Goal: Information Seeking & Learning: Learn about a topic

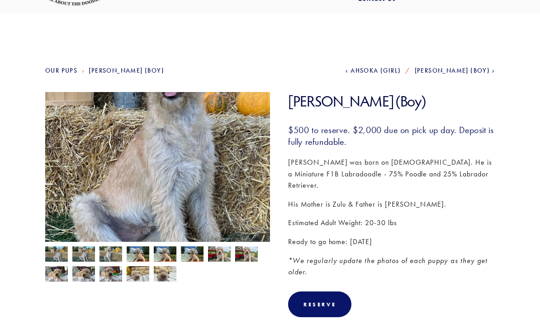
scroll to position [53, 0]
click at [55, 257] on img at bounding box center [56, 255] width 23 height 17
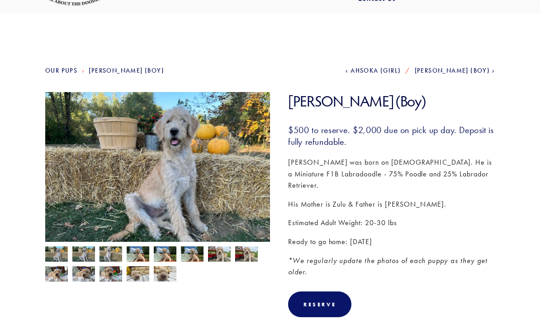
click at [86, 261] on img at bounding box center [83, 255] width 23 height 17
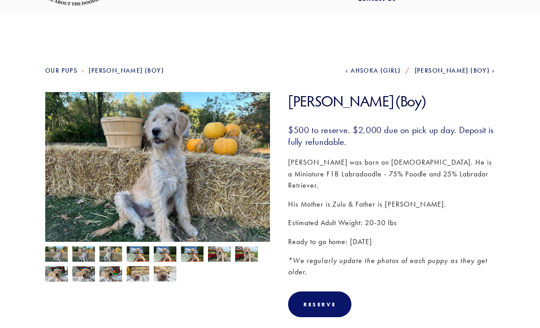
click at [113, 258] on img at bounding box center [110, 255] width 23 height 17
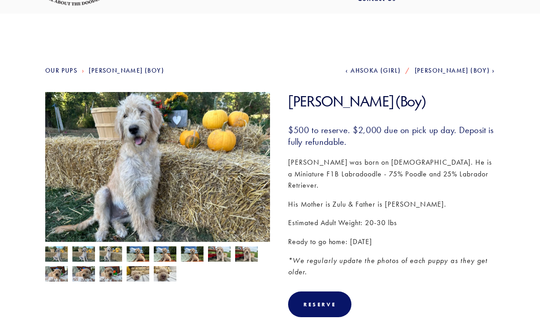
click at [140, 254] on img at bounding box center [138, 255] width 23 height 17
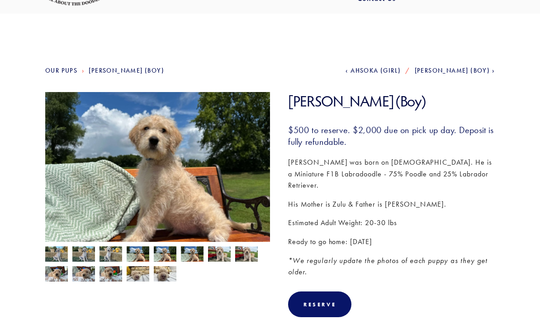
click at [166, 253] on img at bounding box center [165, 255] width 23 height 17
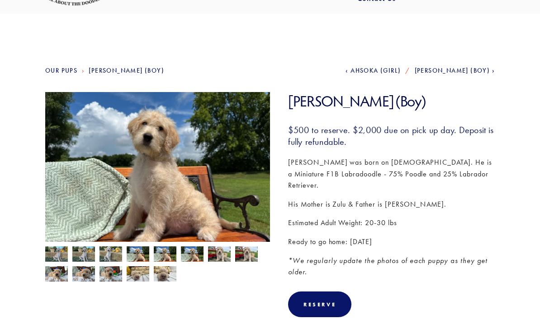
click at [60, 253] on img at bounding box center [56, 255] width 23 height 17
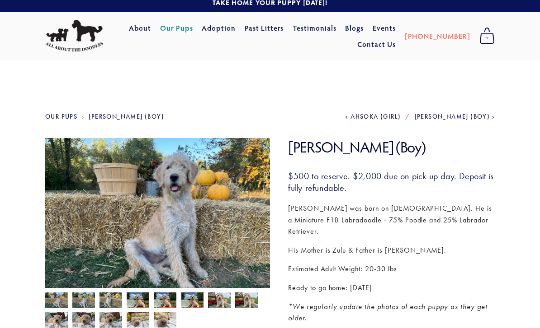
scroll to position [0, 0]
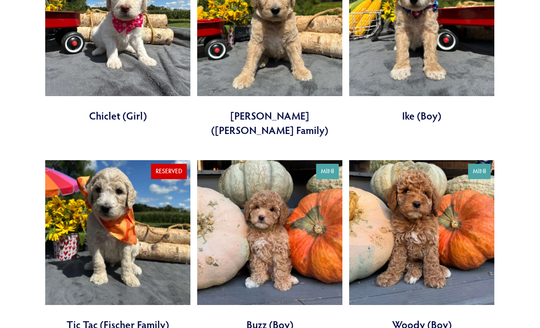
scroll to position [822, 0]
click at [448, 210] on link at bounding box center [421, 246] width 145 height 172
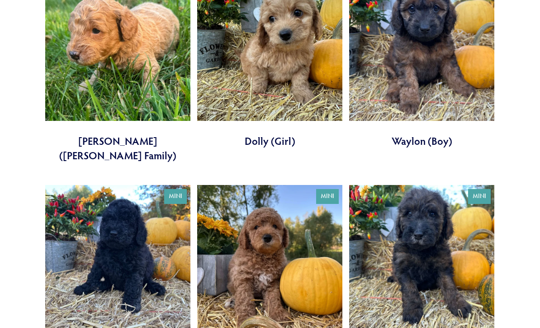
scroll to position [1416, 0]
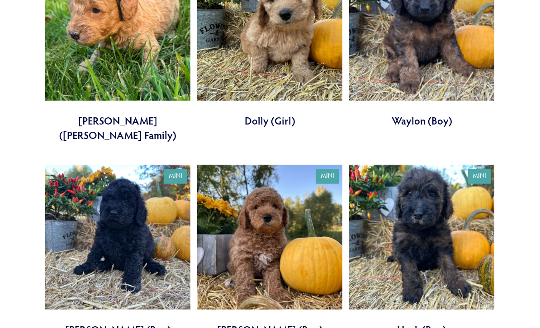
click at [263, 231] on link at bounding box center [269, 251] width 145 height 172
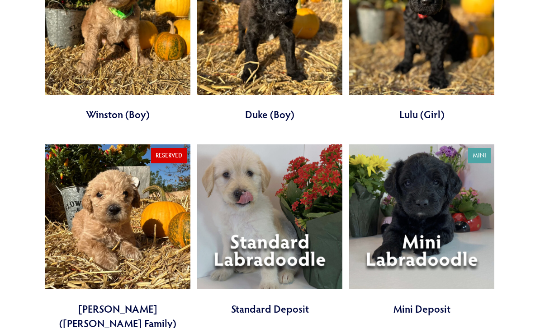
scroll to position [2232, 0]
